Goal: Find specific page/section: Find specific page/section

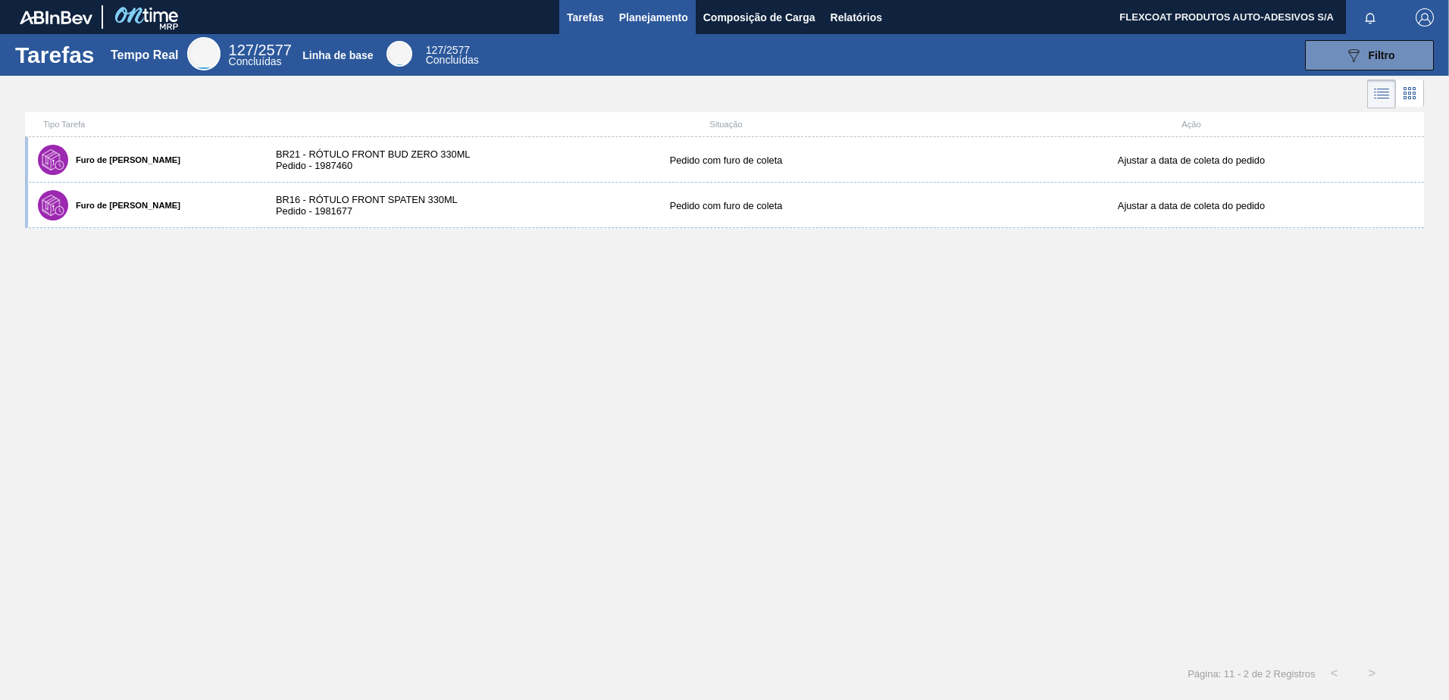
click at [630, 13] on span "Planejamento" at bounding box center [653, 17] width 69 height 18
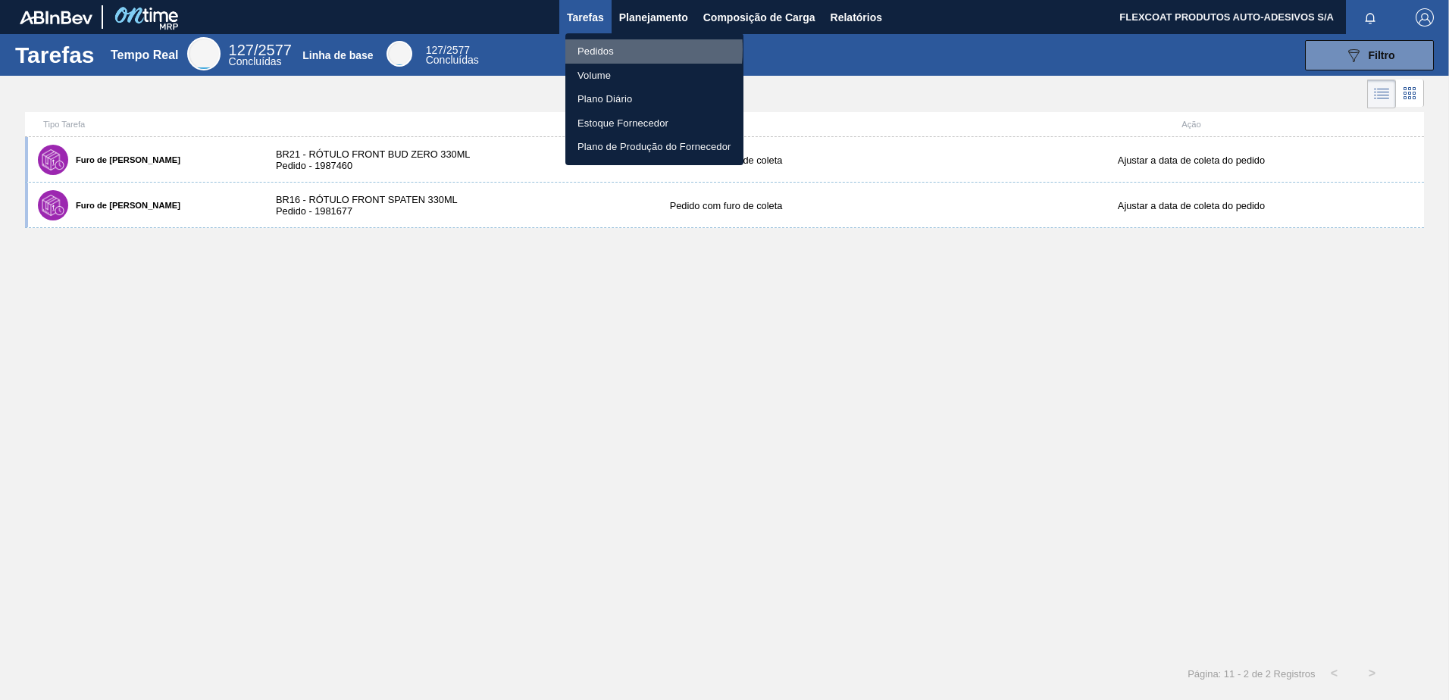
click at [599, 49] on li "Pedidos" at bounding box center [654, 51] width 178 height 24
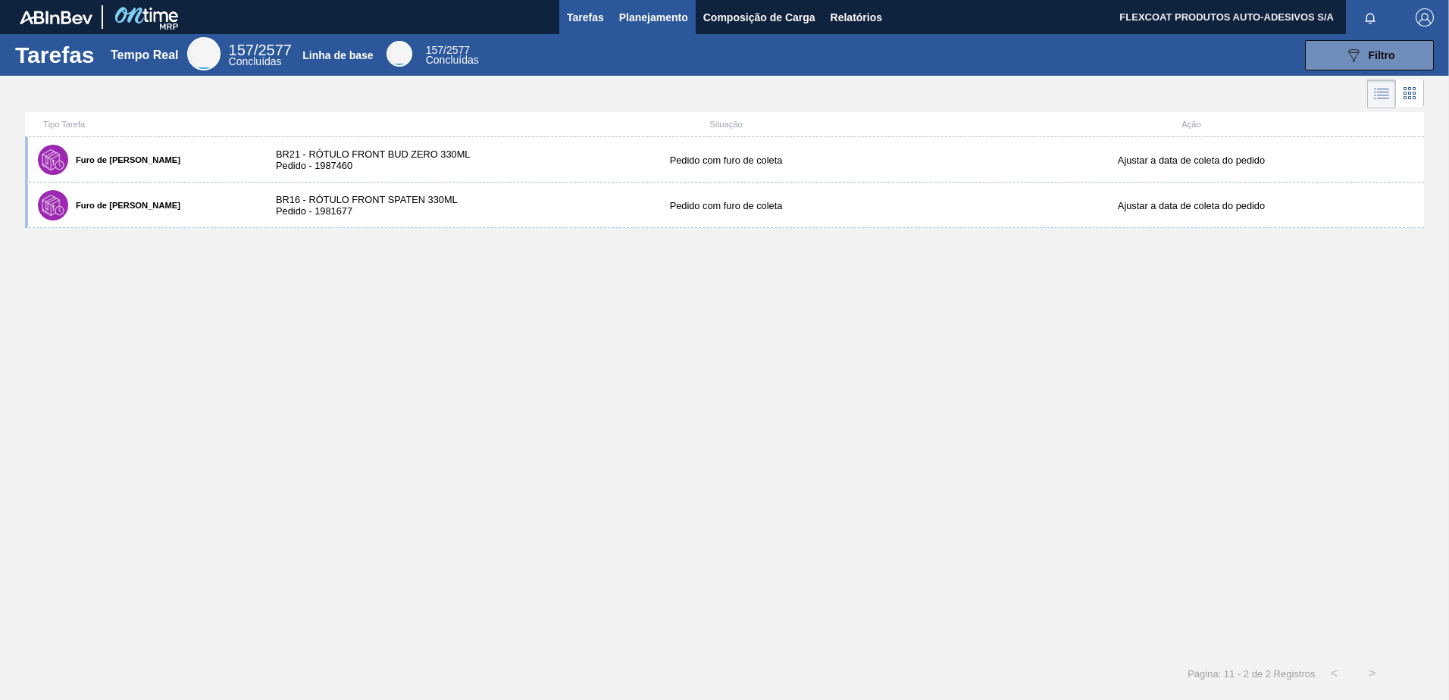
click at [629, 17] on span "Planejamento" at bounding box center [653, 17] width 69 height 18
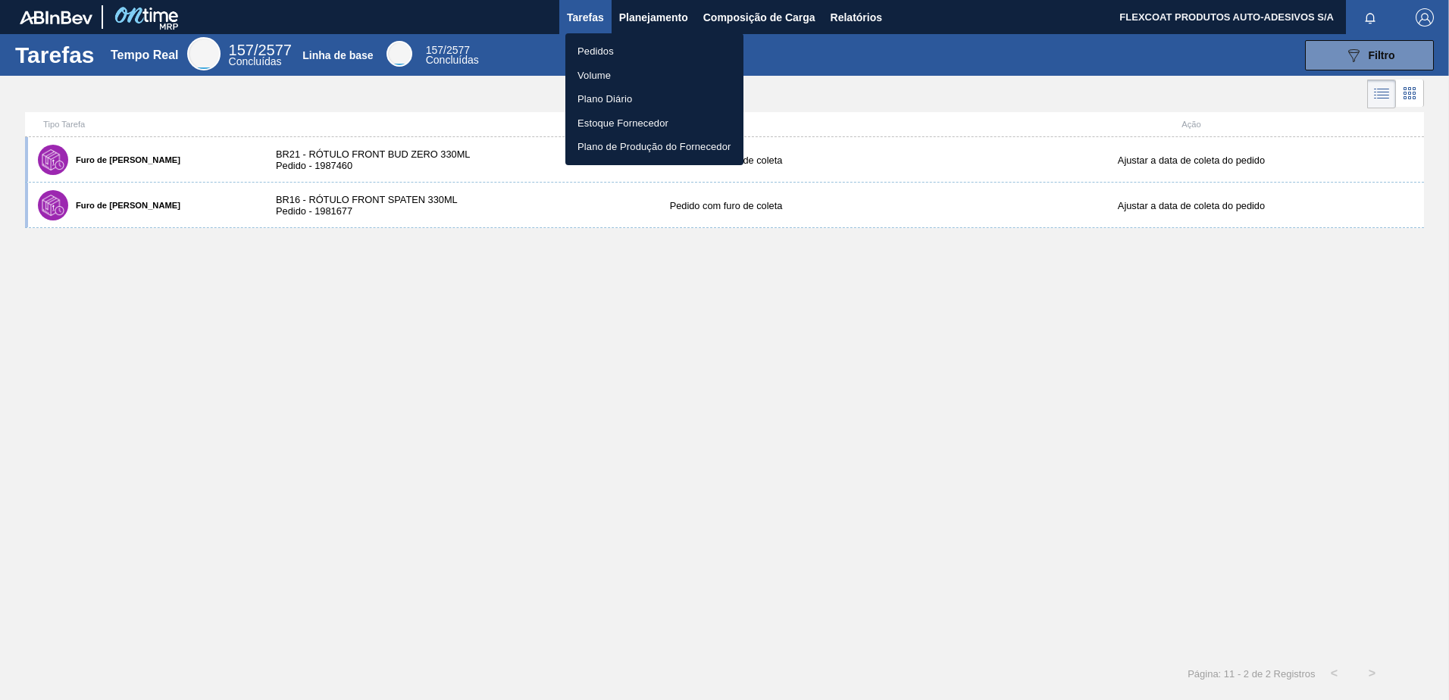
click at [596, 49] on li "Pedidos" at bounding box center [654, 51] width 178 height 24
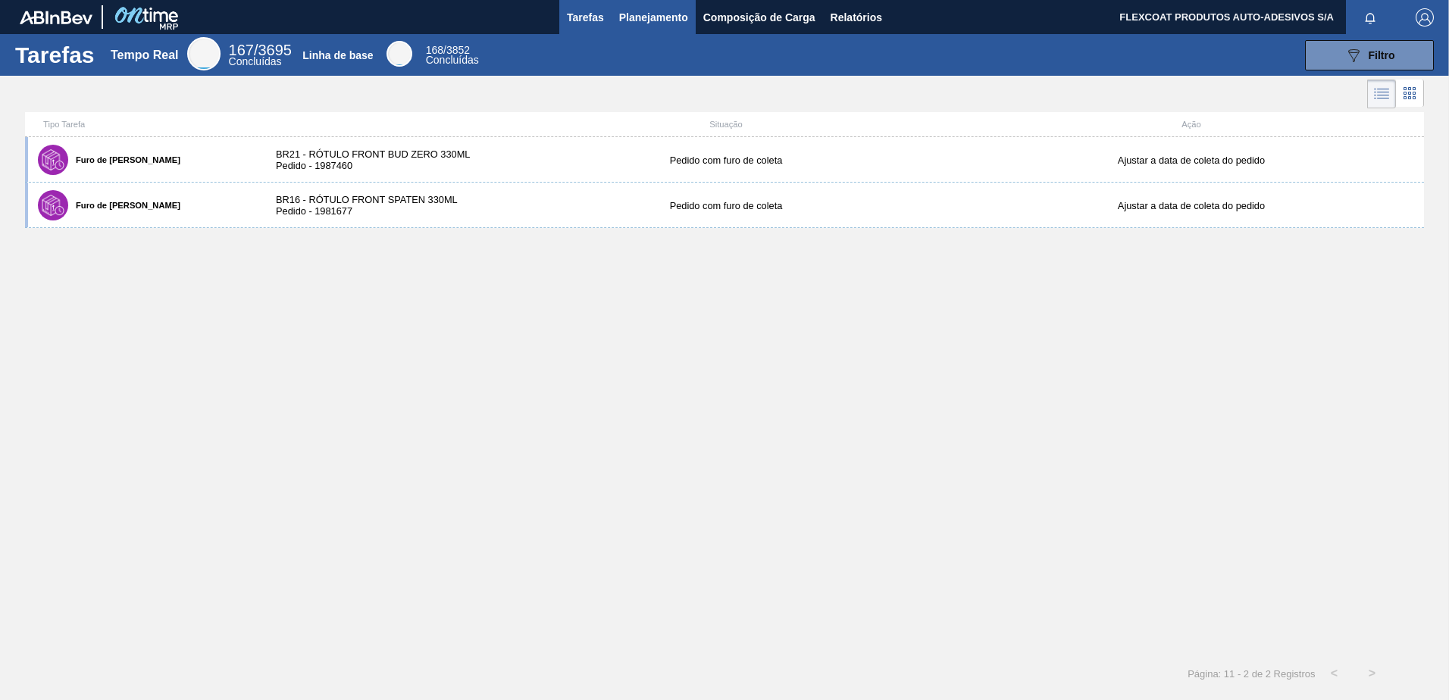
click at [628, 16] on span "Planejamento" at bounding box center [653, 17] width 69 height 18
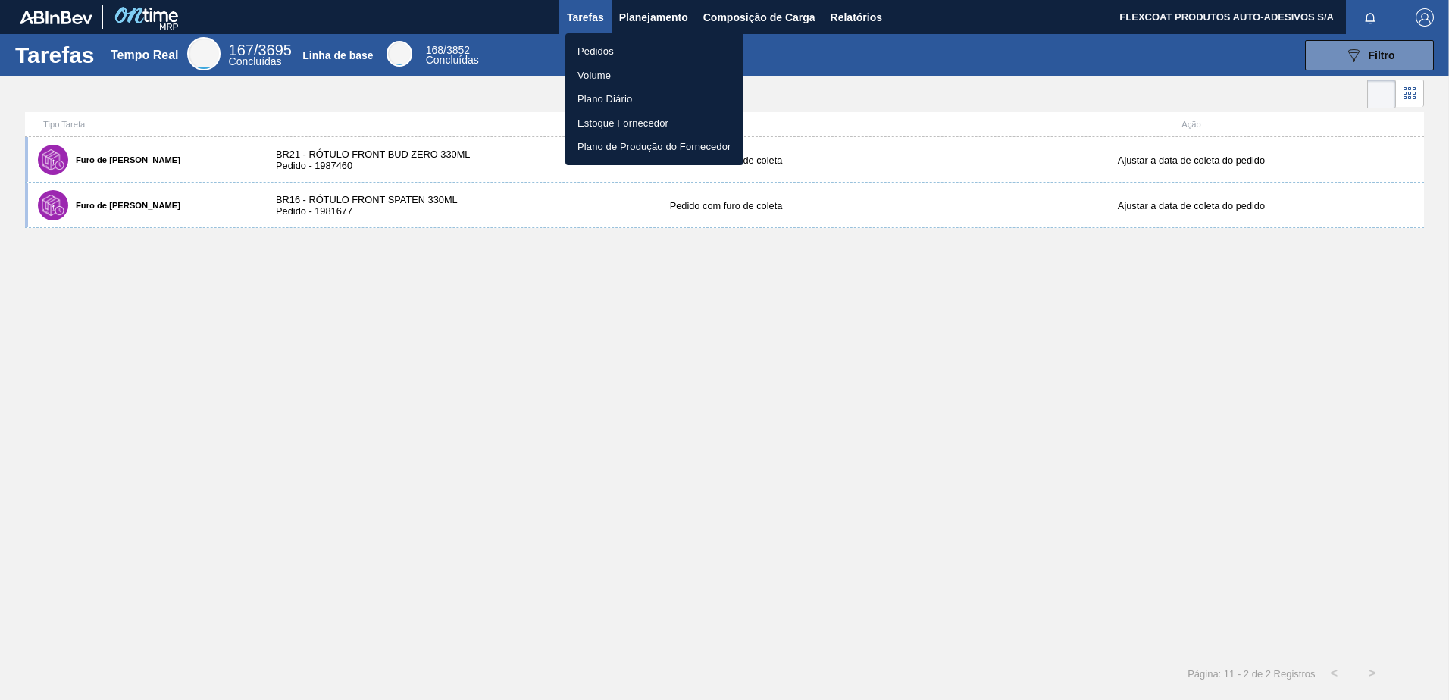
click at [600, 52] on li "Pedidos" at bounding box center [654, 51] width 178 height 24
